Goal: Task Accomplishment & Management: Use online tool/utility

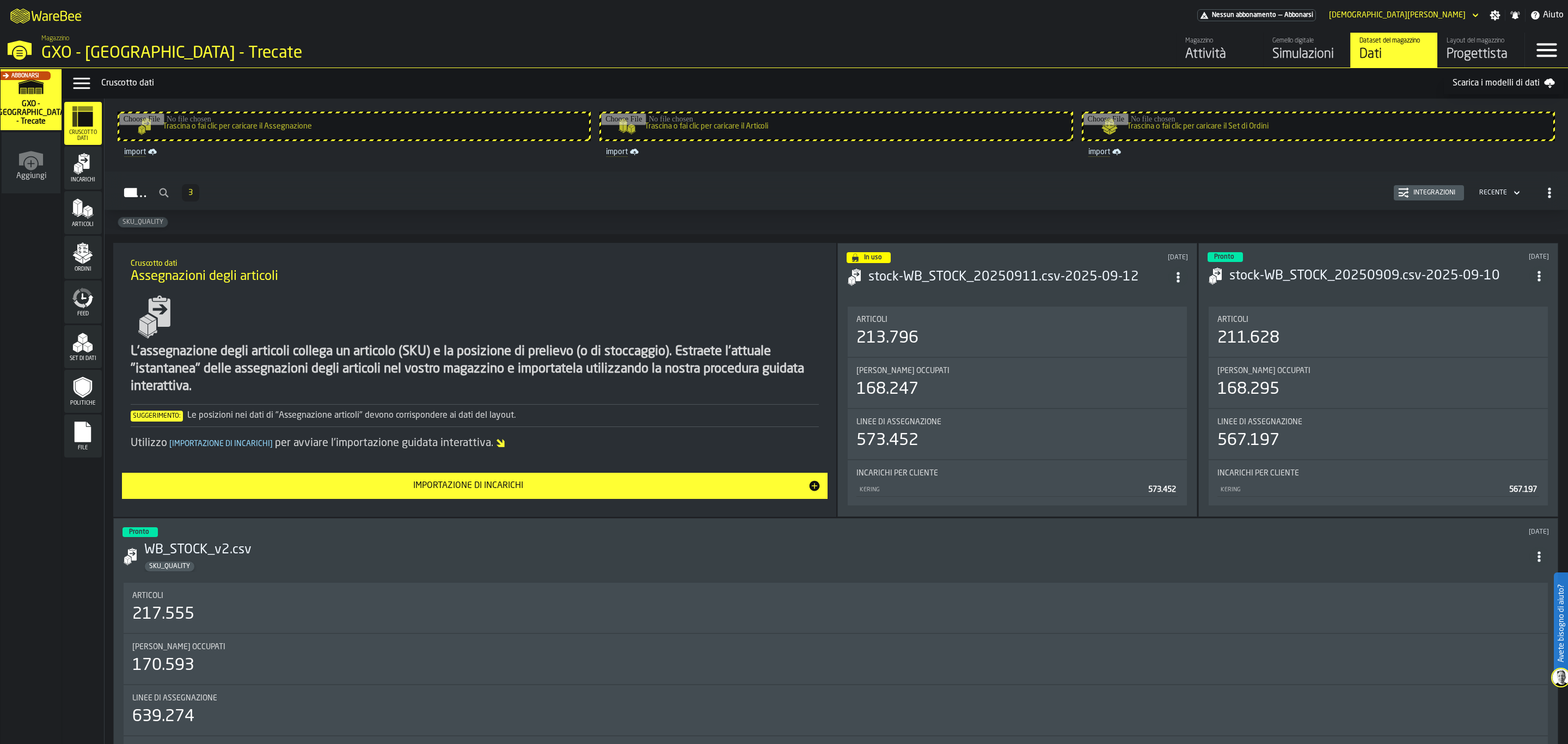
click at [1460, 46] on div "Progettista" at bounding box center [1482, 54] width 69 height 18
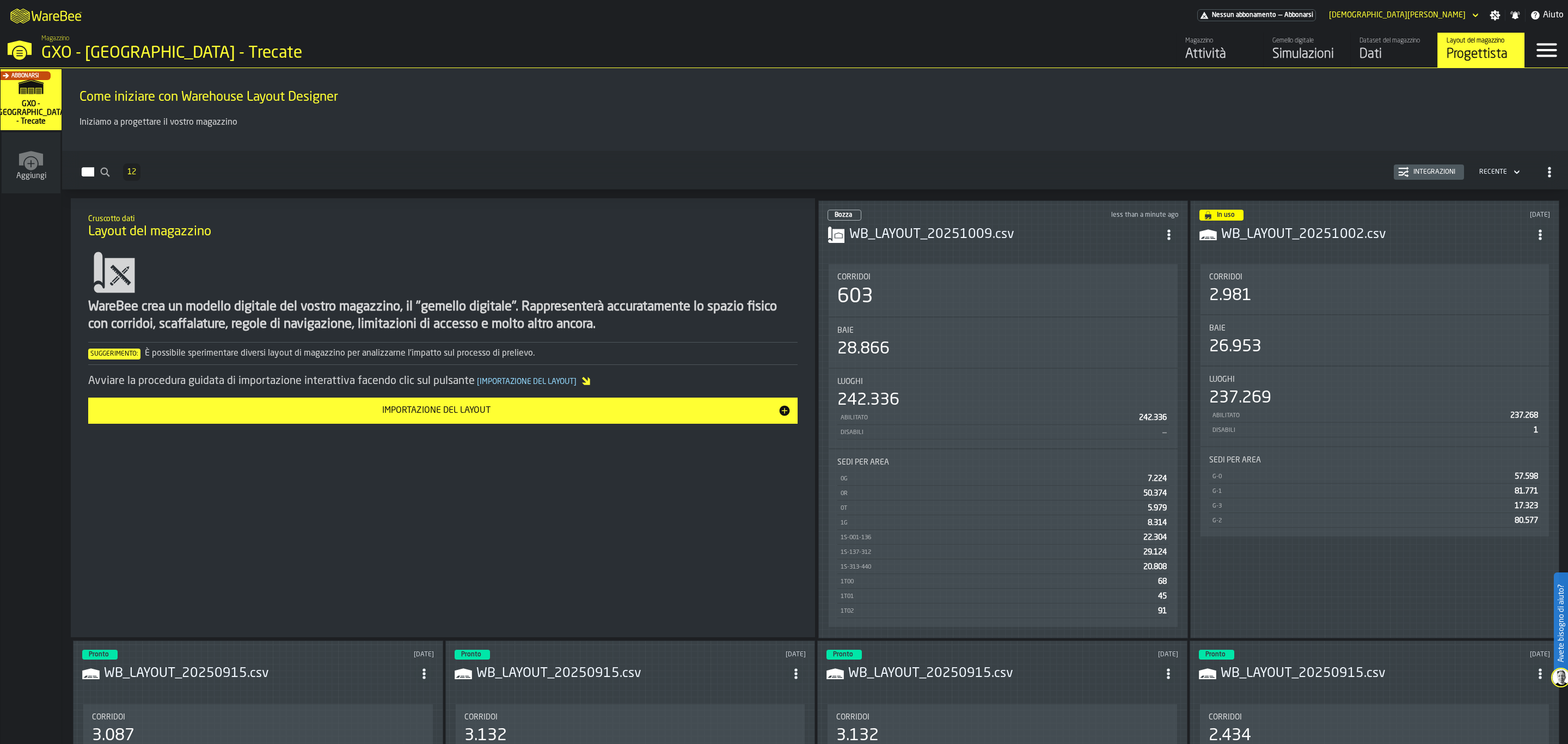
click at [1051, 229] on h3 "WB_LAYOUT_20251009.csv" at bounding box center [1004, 234] width 310 height 18
